Goal: Task Accomplishment & Management: Manage account settings

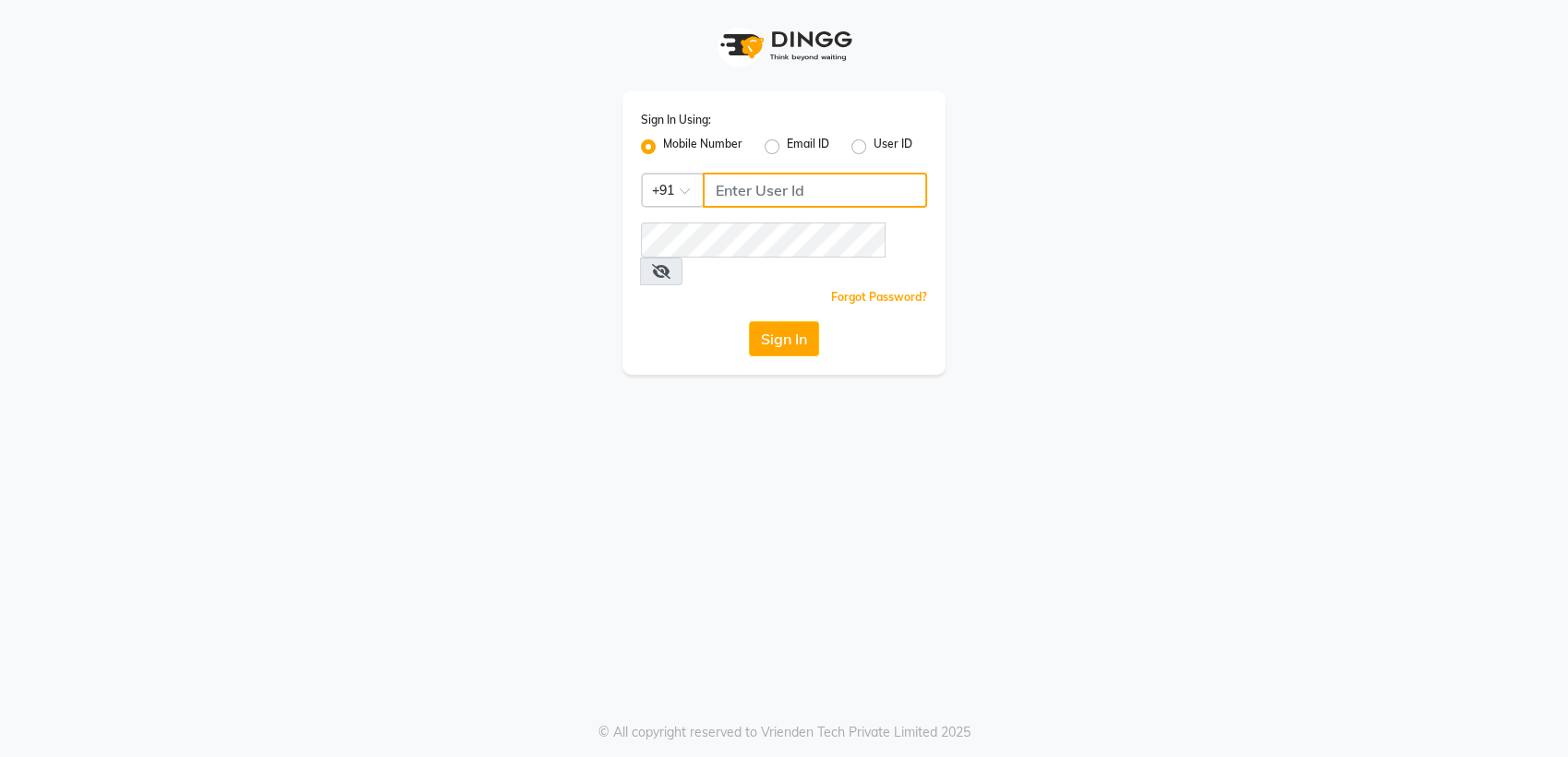
click at [758, 172] on input "Username" at bounding box center [815, 189] width 224 height 35
type input "7057066066"
click at [773, 322] on button "Sign In" at bounding box center [784, 339] width 70 height 35
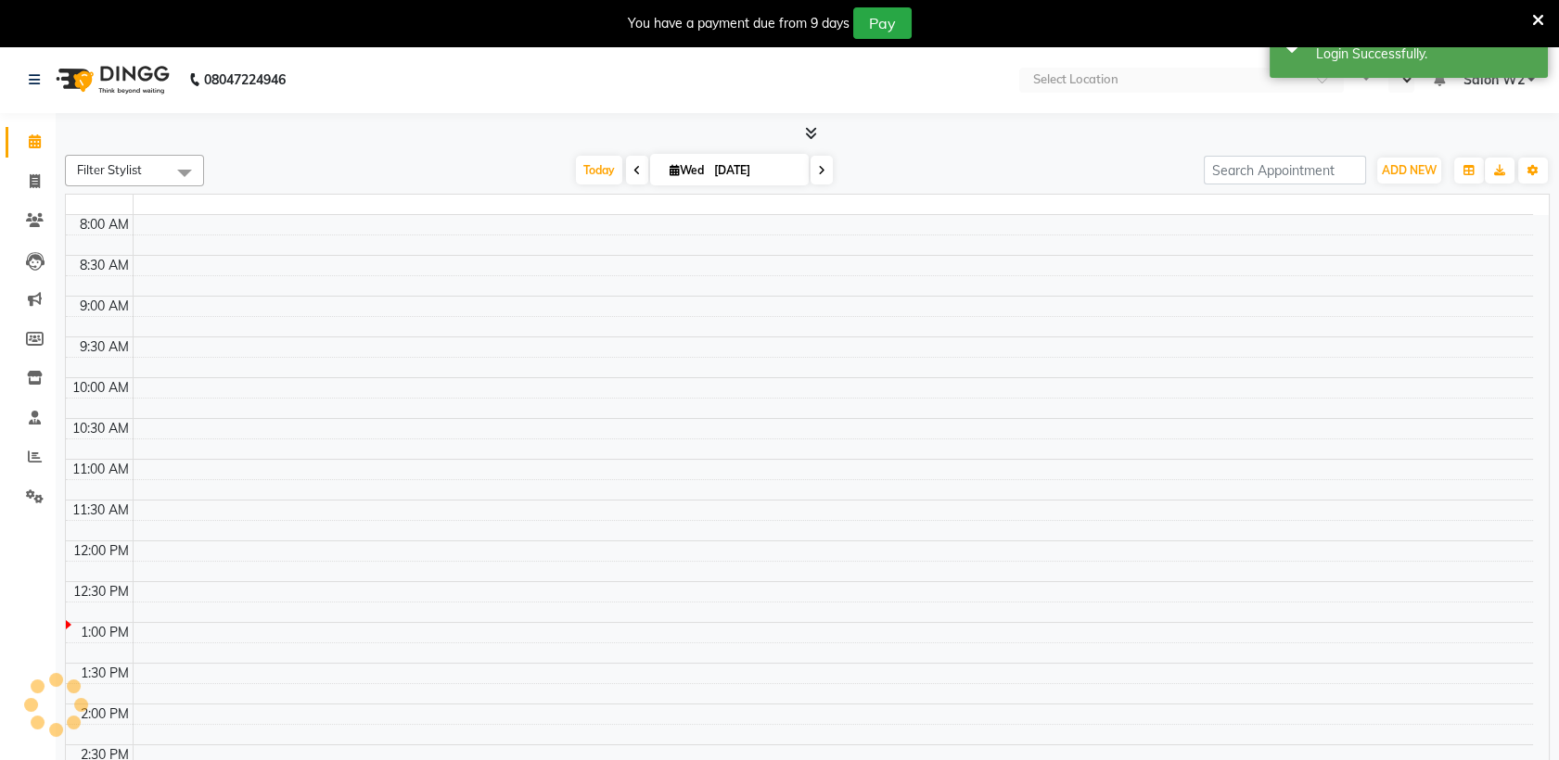
select select "en"
